Goal: Task Accomplishment & Management: Manage account settings

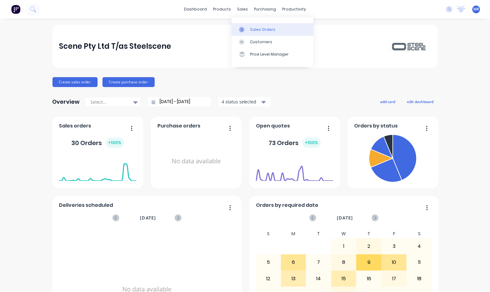
click at [253, 26] on link "Sales Orders" at bounding box center [272, 29] width 82 height 12
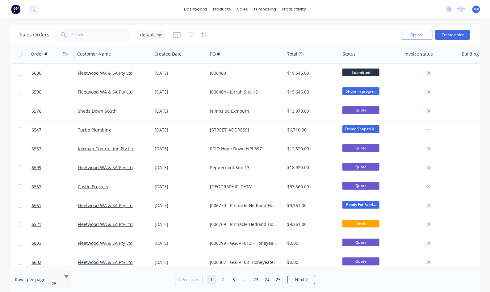
click at [68, 57] on button "button" at bounding box center [65, 53] width 9 height 9
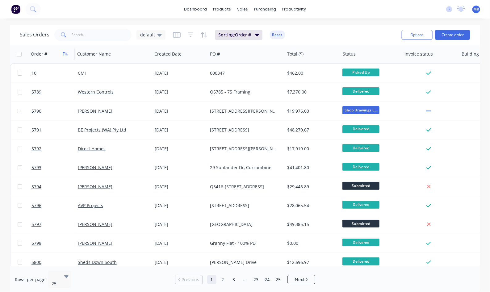
click at [67, 56] on button "button" at bounding box center [65, 53] width 9 height 9
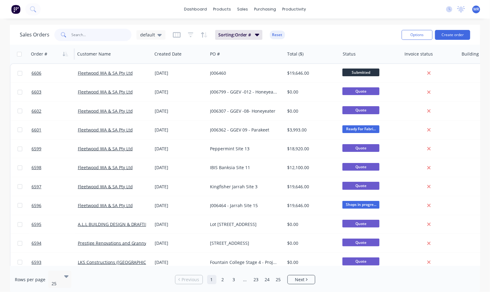
click at [95, 30] on input "text" at bounding box center [102, 35] width 60 height 12
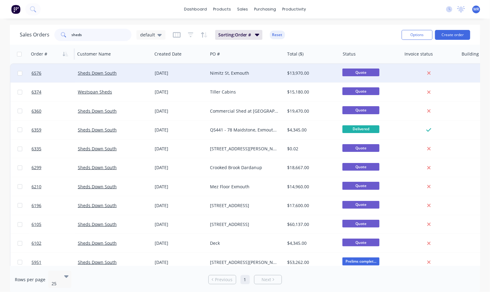
type input "sheds"
click at [239, 75] on div "Nimitz St, Exmouth" at bounding box center [244, 73] width 69 height 6
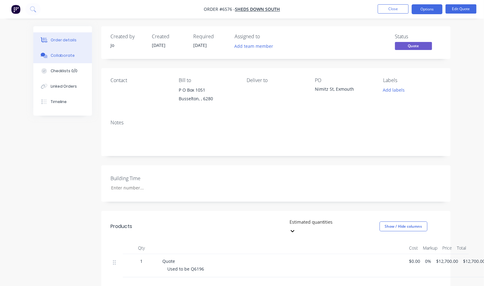
click at [65, 57] on div "Collaborate" at bounding box center [63, 56] width 24 height 6
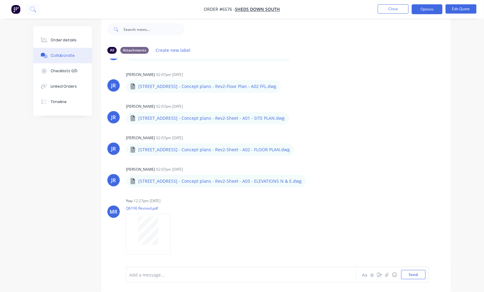
scroll to position [157, 0]
click at [416, 276] on button "Send" at bounding box center [413, 274] width 24 height 9
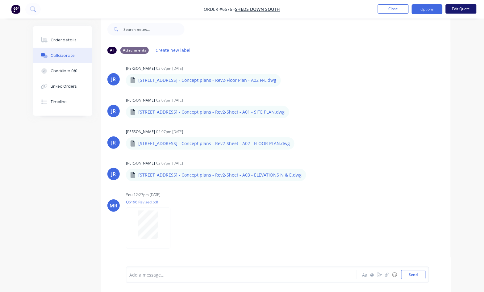
click at [454, 10] on button "Edit Quote" at bounding box center [461, 8] width 31 height 9
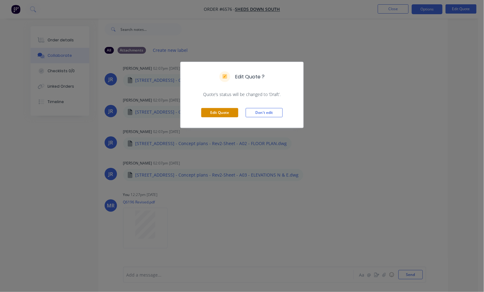
click at [227, 110] on button "Edit Quote" at bounding box center [219, 112] width 37 height 9
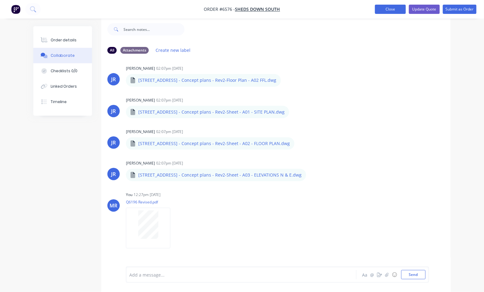
click at [390, 7] on button "Close" at bounding box center [390, 9] width 31 height 9
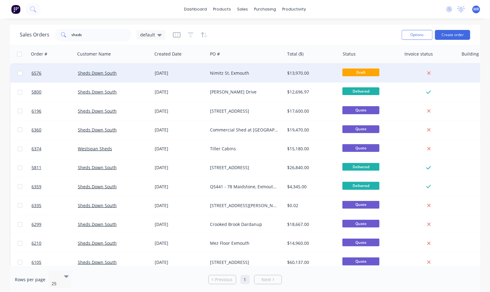
click at [240, 73] on div "Nimitz St, Exmouth" at bounding box center [244, 73] width 69 height 6
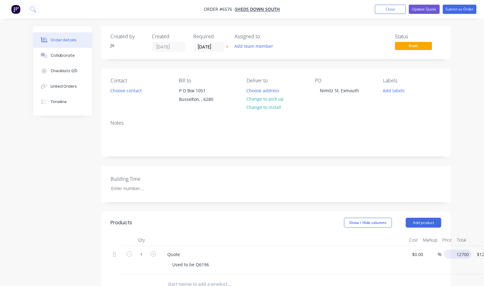
click at [457, 254] on input "12700" at bounding box center [459, 254] width 25 height 9
type input "$12,200.00"
click at [346, 175] on div "Building Time" at bounding box center [275, 184] width 349 height 36
click at [427, 7] on button "Update Quote" at bounding box center [424, 9] width 31 height 9
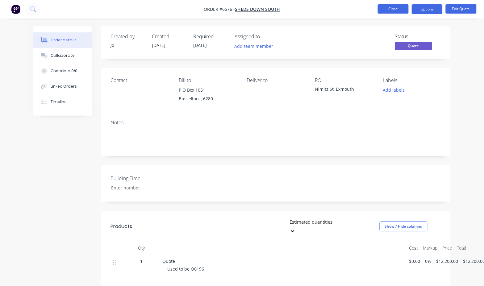
click at [406, 9] on button "Close" at bounding box center [393, 8] width 31 height 9
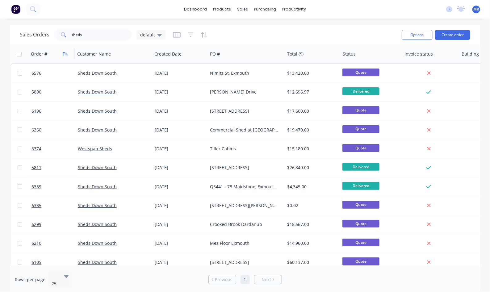
click at [64, 56] on icon "button" at bounding box center [66, 54] width 6 height 5
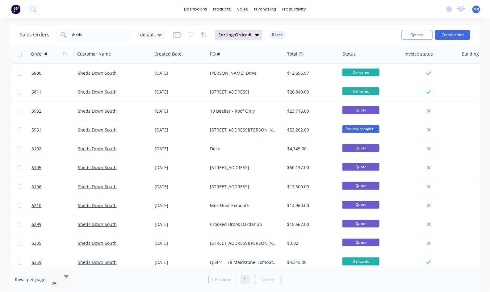
click at [64, 56] on icon "button" at bounding box center [66, 54] width 6 height 5
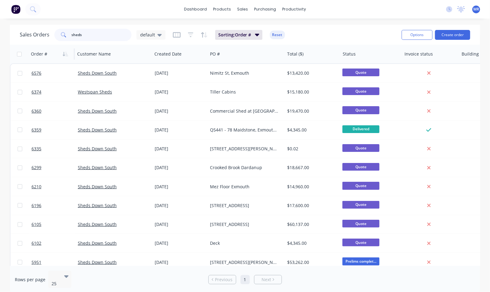
drag, startPoint x: 100, startPoint y: 36, endPoint x: 51, endPoint y: 40, distance: 49.0
click at [51, 40] on div "Sales Orders sheds default" at bounding box center [93, 35] width 146 height 12
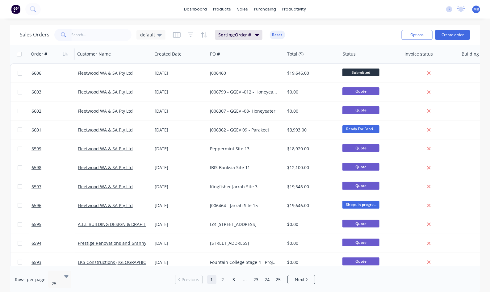
click at [63, 23] on div "dashboard products sales purchasing productivity dashboard products Product Cat…" at bounding box center [245, 146] width 490 height 292
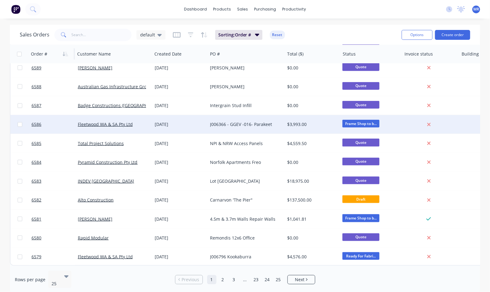
scroll to position [273, 0]
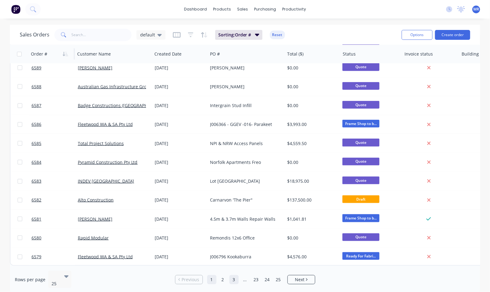
click at [223, 275] on link "2" at bounding box center [222, 279] width 9 height 9
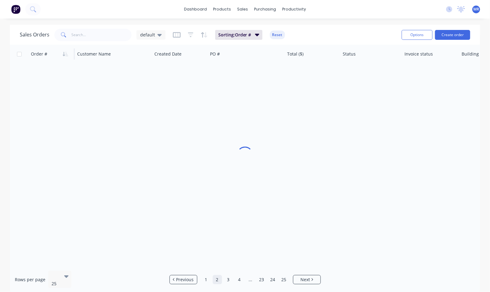
scroll to position [0, 0]
